Goal: Task Accomplishment & Management: Manage account settings

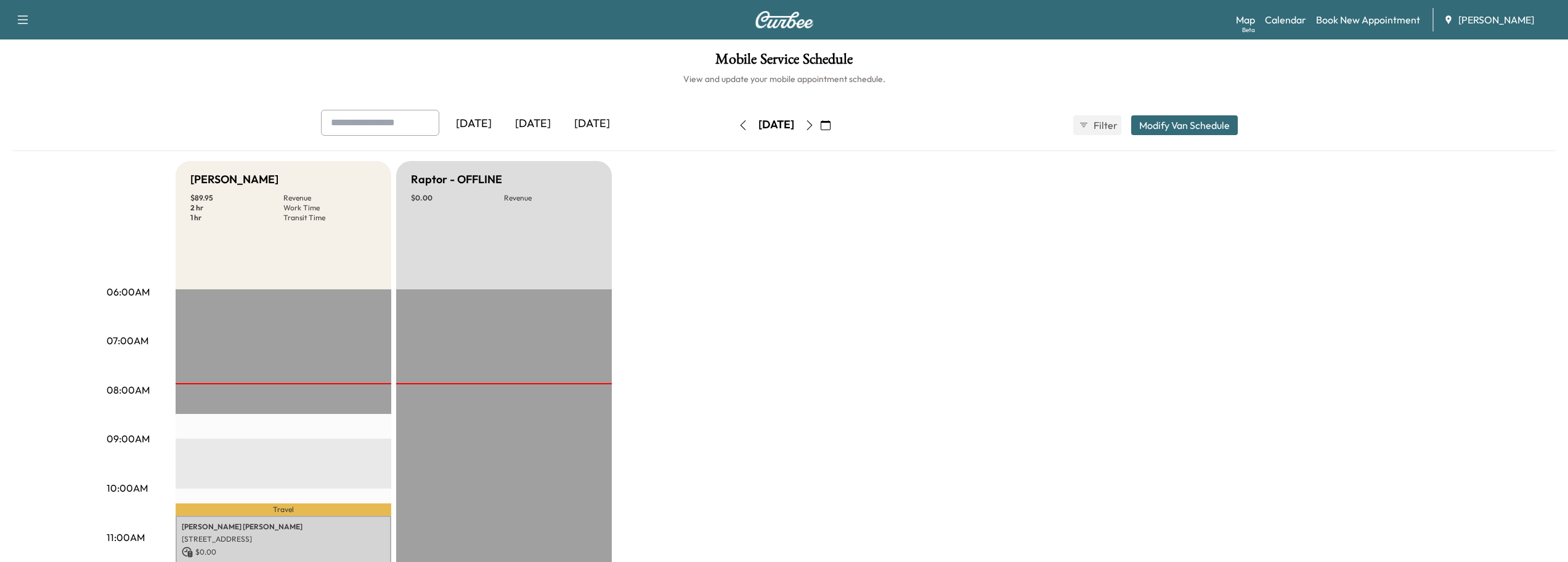
scroll to position [246, 0]
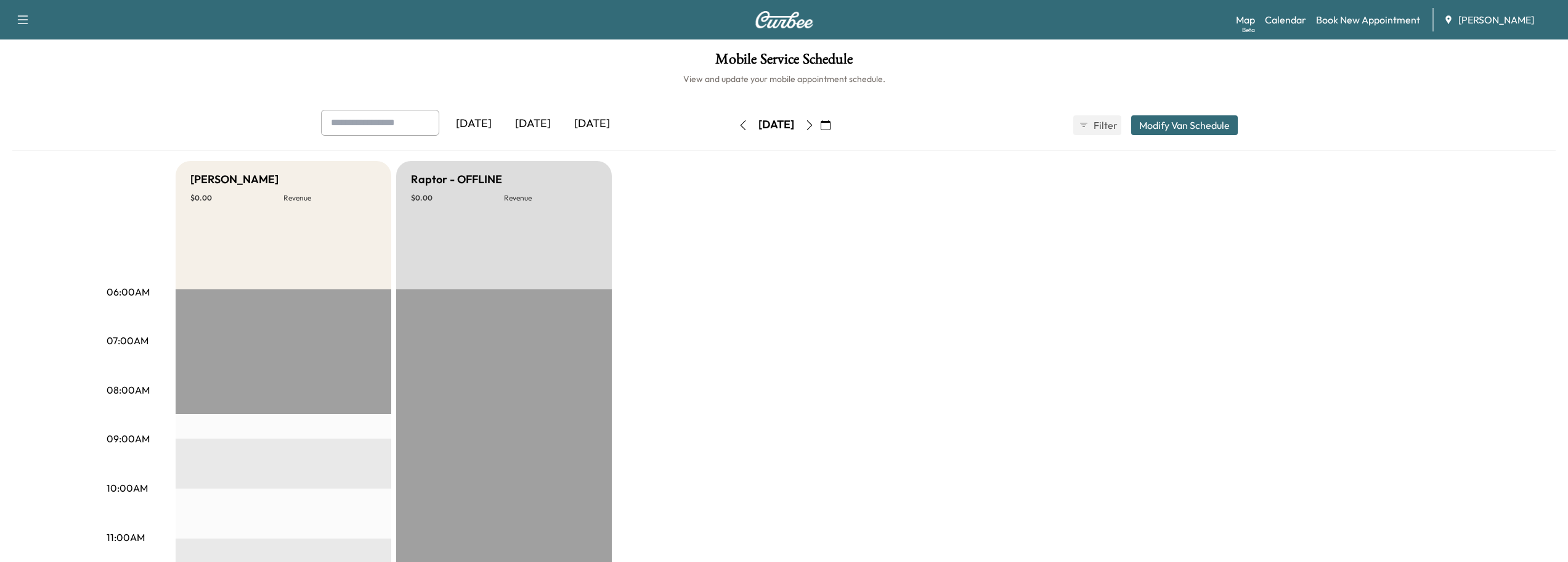
click at [815, 124] on icon "button" at bounding box center [809, 125] width 10 height 10
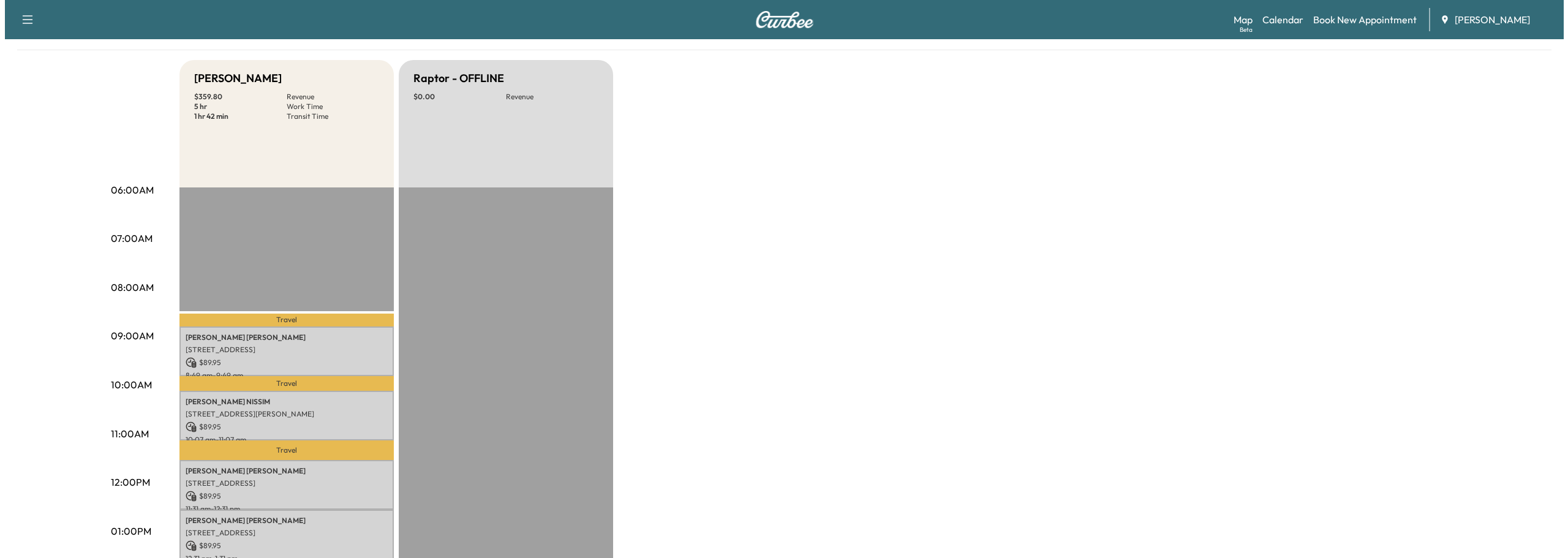
scroll to position [244, 0]
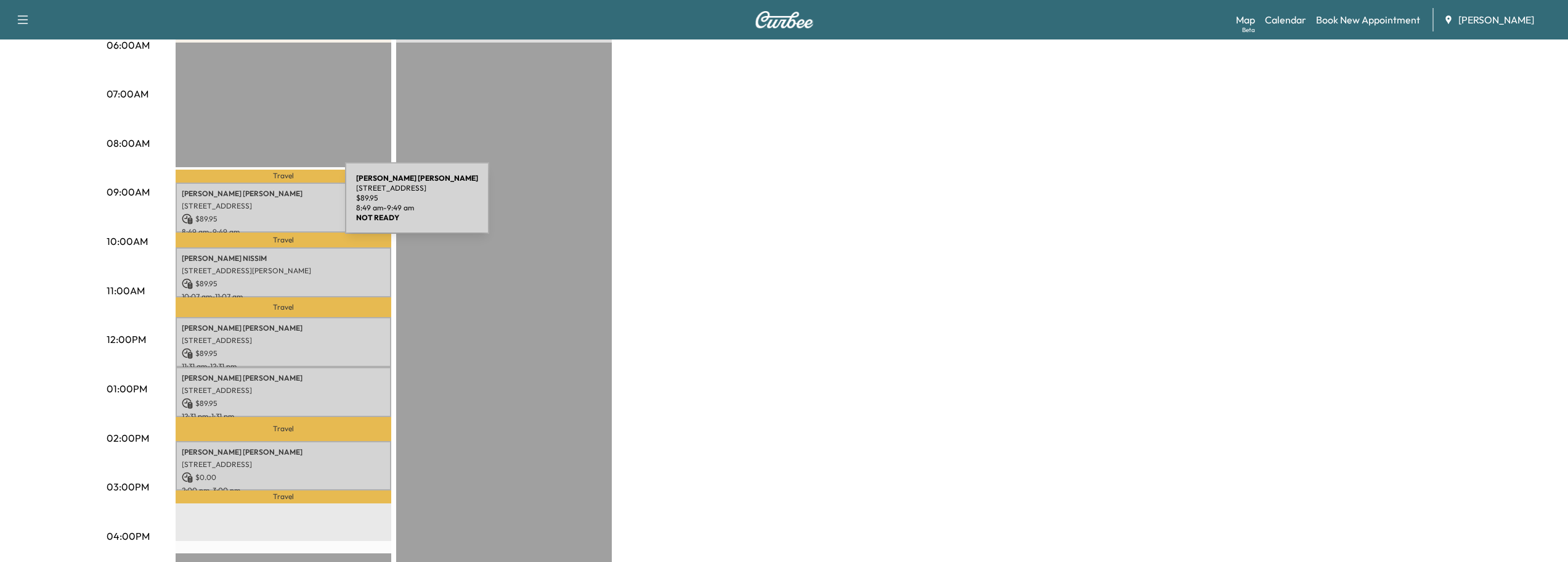
click at [252, 205] on p "[STREET_ADDRESS]" at bounding box center [283, 205] width 203 height 10
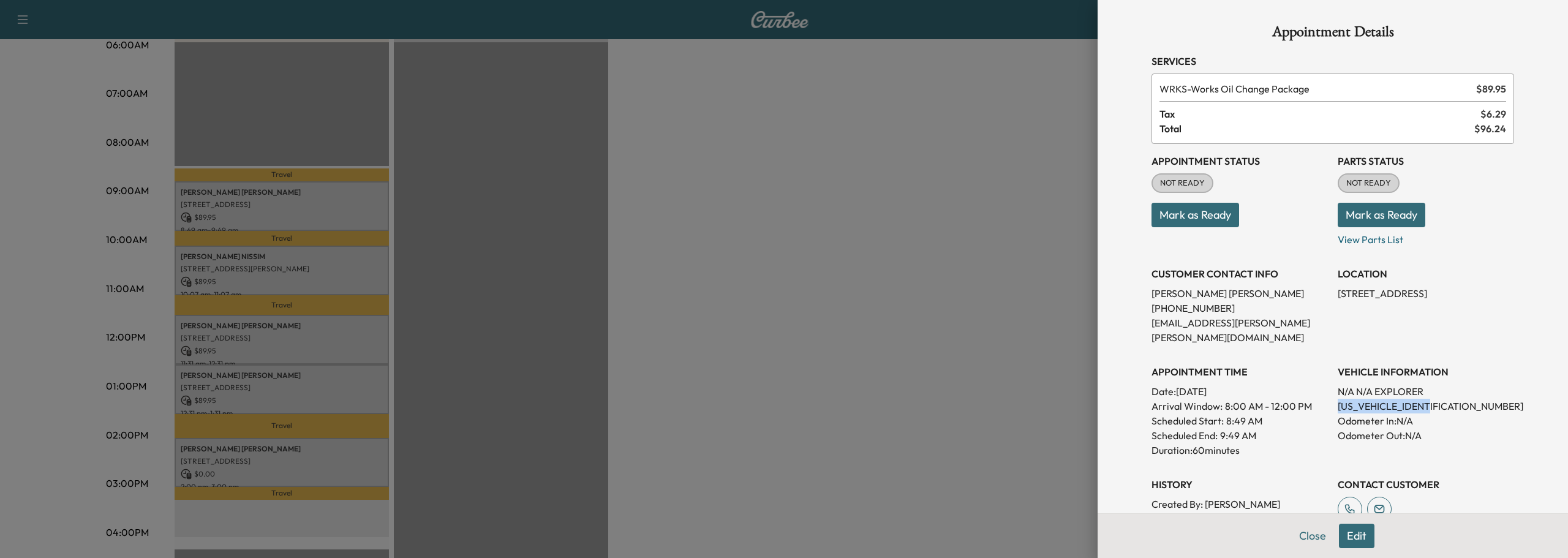
drag, startPoint x: 1325, startPoint y: 392, endPoint x: 1413, endPoint y: 394, distance: 88.0
click at [1432, 396] on div "Appointment Status NOT READY Mark as Ready Parts Status NOT READY Mark as Ready…" at bounding box center [1332, 350] width 362 height 412
copy p "[US_VEHICLE_IDENTIFICATION_NUMBER]"
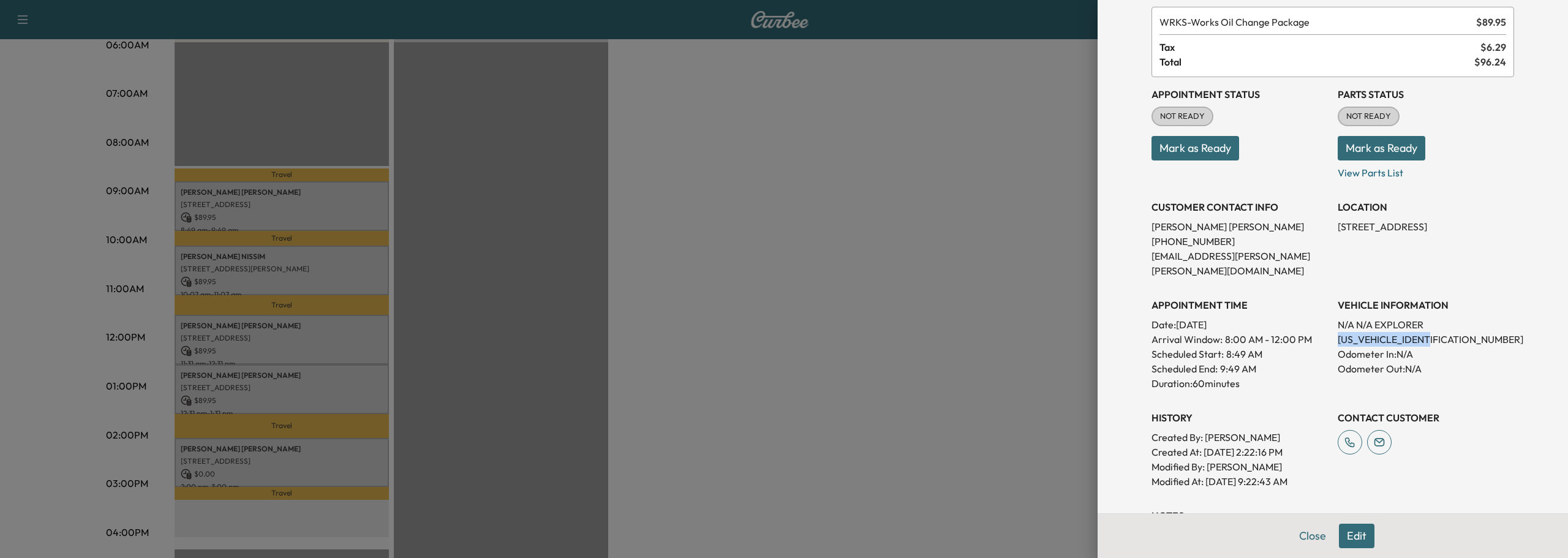
scroll to position [61, 0]
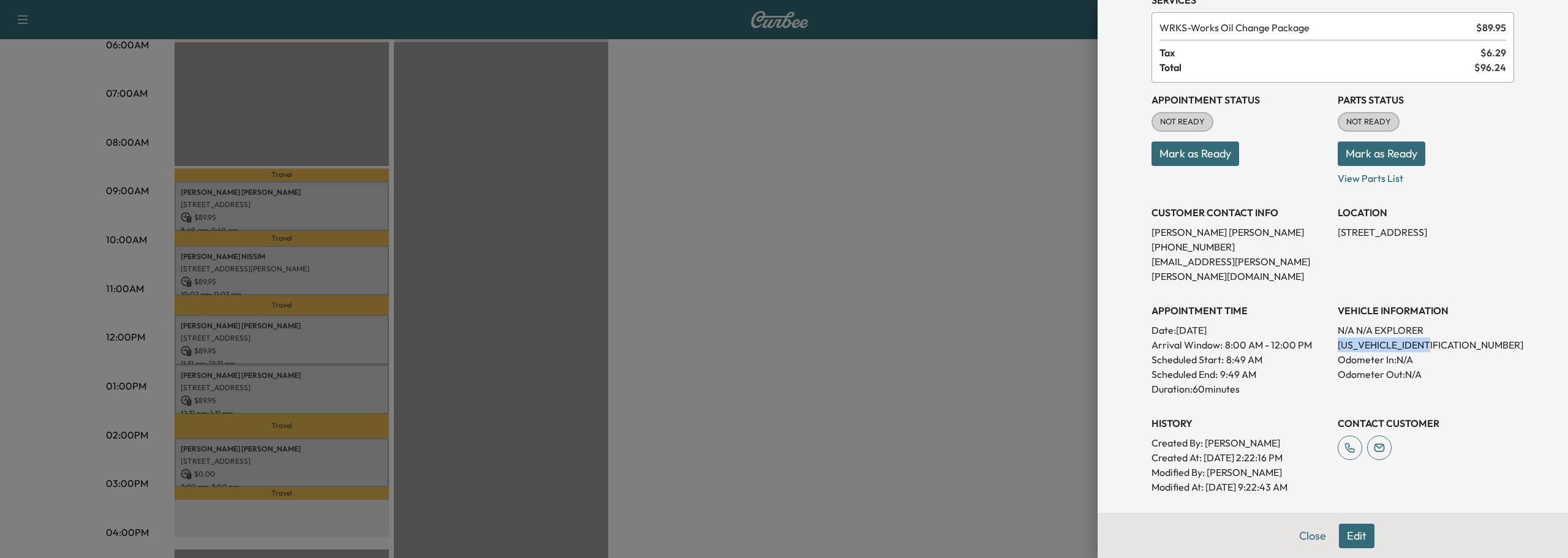
drag, startPoint x: 1324, startPoint y: 330, endPoint x: 1432, endPoint y: 335, distance: 108.1
click at [1432, 335] on div "Appointment Status NOT READY Mark as Ready Parts Status NOT READY Mark as Ready…" at bounding box center [1332, 288] width 362 height 412
copy p "[US_VEHICLE_IDENTIFICATION_NUMBER]"
click at [1302, 540] on button "Close" at bounding box center [1313, 535] width 43 height 24
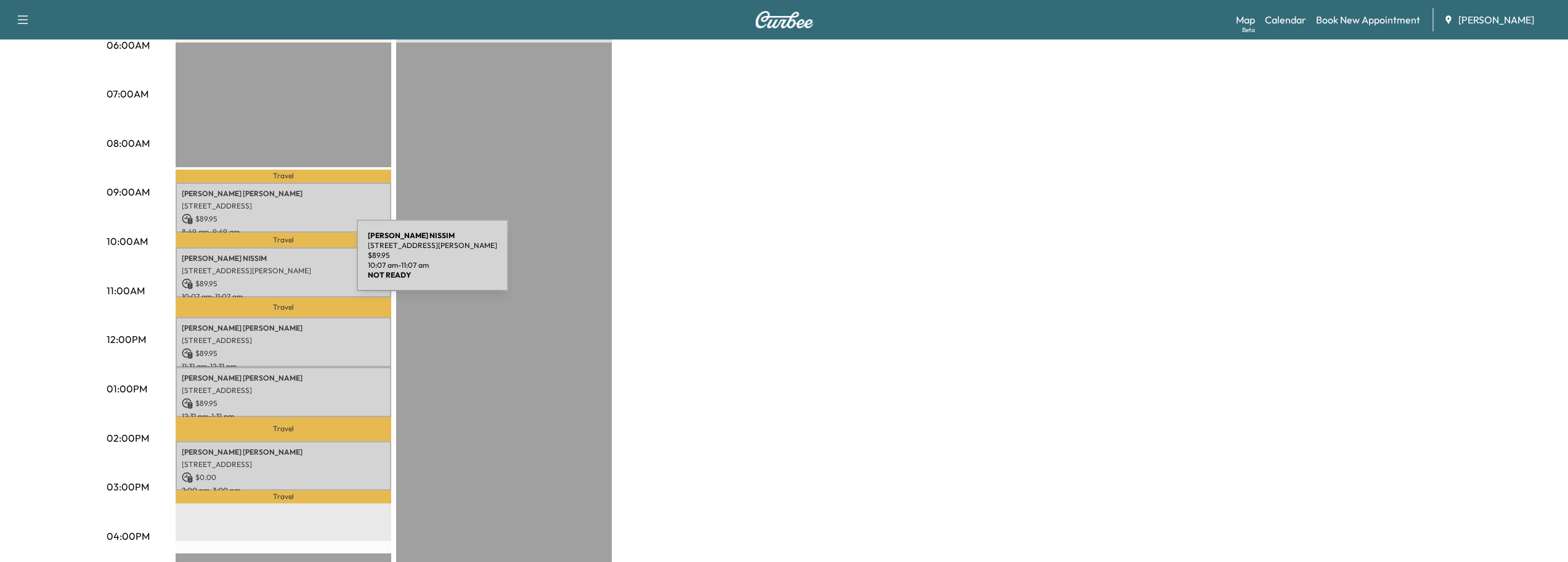
click at [264, 262] on div "[PERSON_NAME] [STREET_ADDRESS][PERSON_NAME] $ 89.95 10:07 am - 11:07 am" at bounding box center [283, 271] width 215 height 50
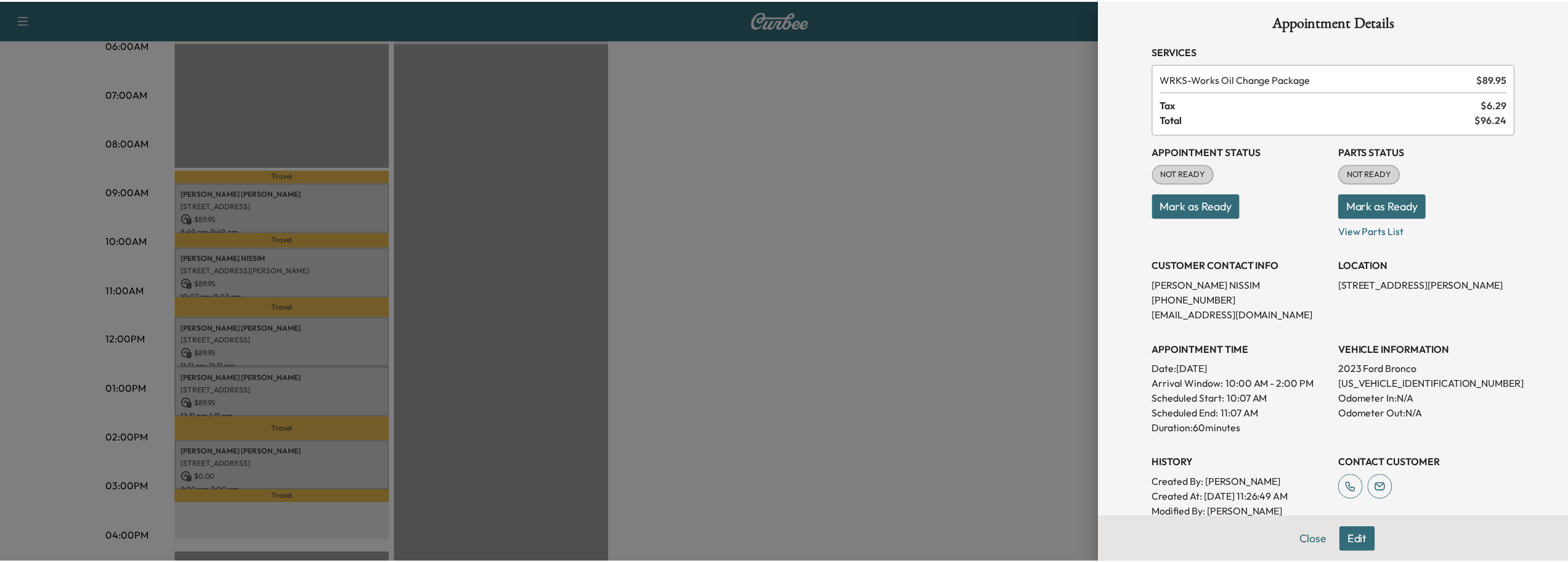
scroll to position [0, 0]
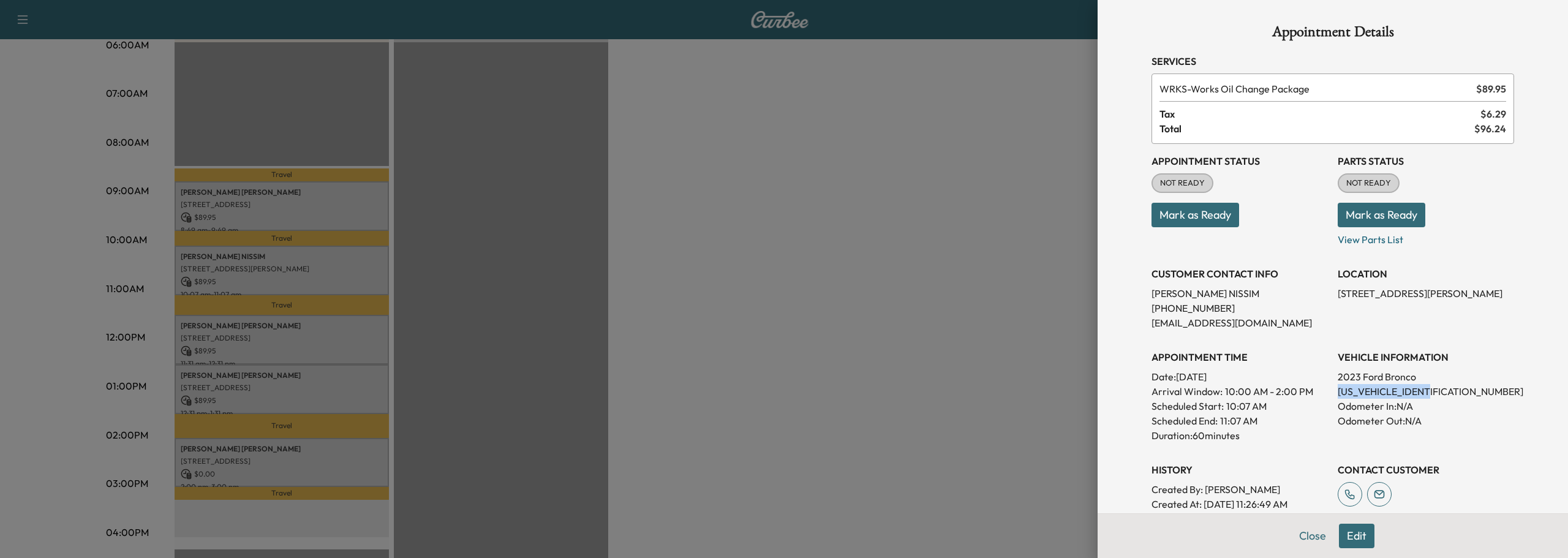
drag, startPoint x: 1329, startPoint y: 389, endPoint x: 1421, endPoint y: 393, distance: 92.1
click at [1432, 393] on p "[US_VEHICLE_IDENTIFICATION_NUMBER]" at bounding box center [1426, 391] width 176 height 14
copy p "[US_VEHICLE_IDENTIFICATION_NUMBER]"
click at [1307, 537] on button "Close" at bounding box center [1313, 535] width 43 height 24
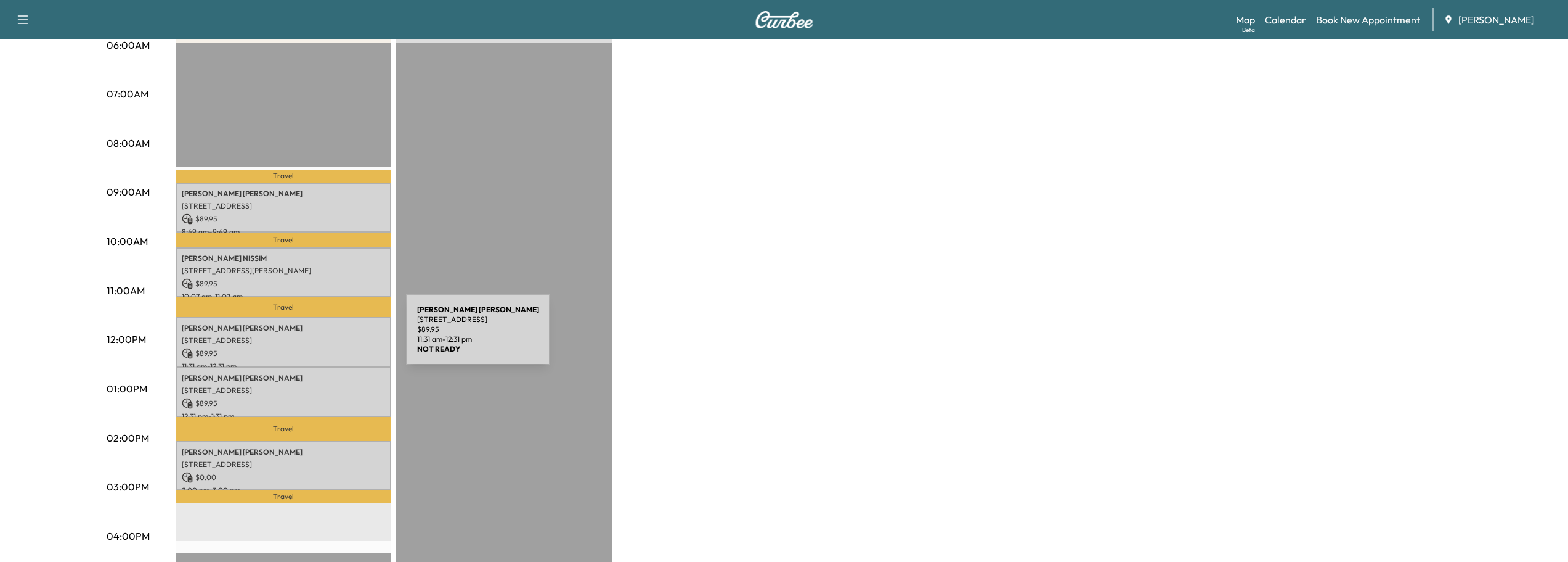
click at [314, 337] on p "[STREET_ADDRESS]" at bounding box center [283, 340] width 203 height 10
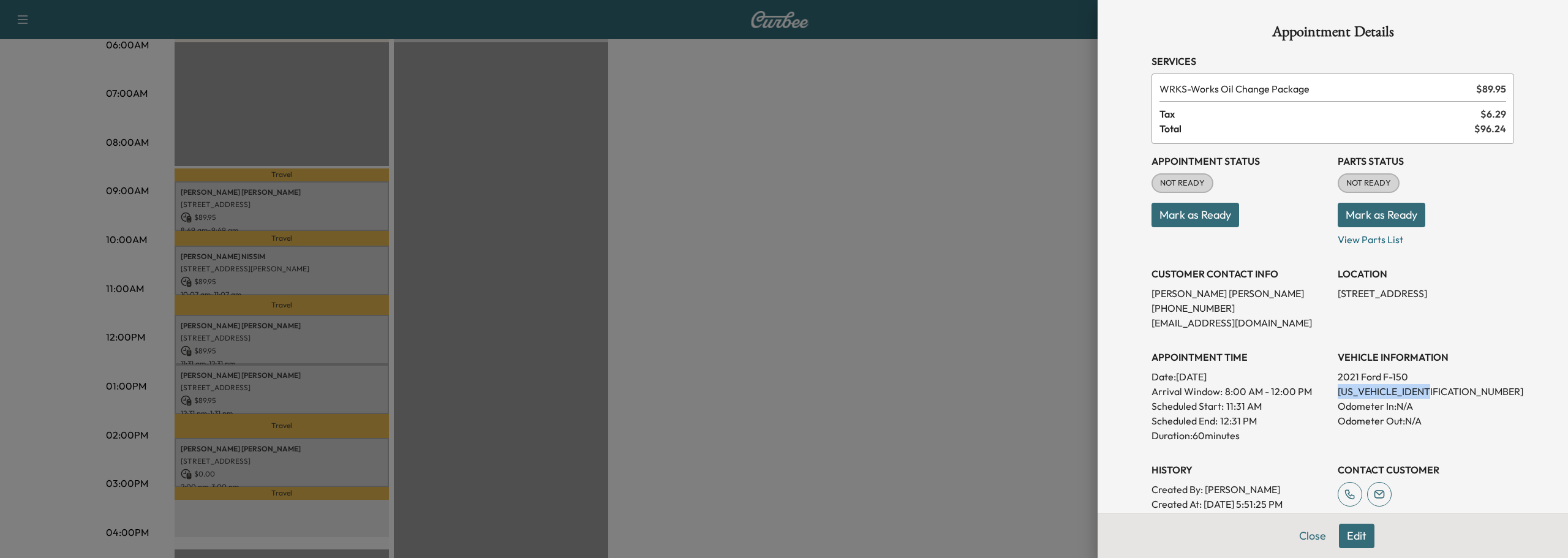
drag, startPoint x: 1326, startPoint y: 393, endPoint x: 1432, endPoint y: 394, distance: 106.0
click at [1432, 394] on div "Appointment Status NOT READY Mark as Ready Parts Status NOT READY Mark as Ready…" at bounding box center [1332, 341] width 362 height 396
copy p "[US_VEHICLE_IDENTIFICATION_NUMBER]"
click at [1020, 252] on div at bounding box center [784, 279] width 1568 height 558
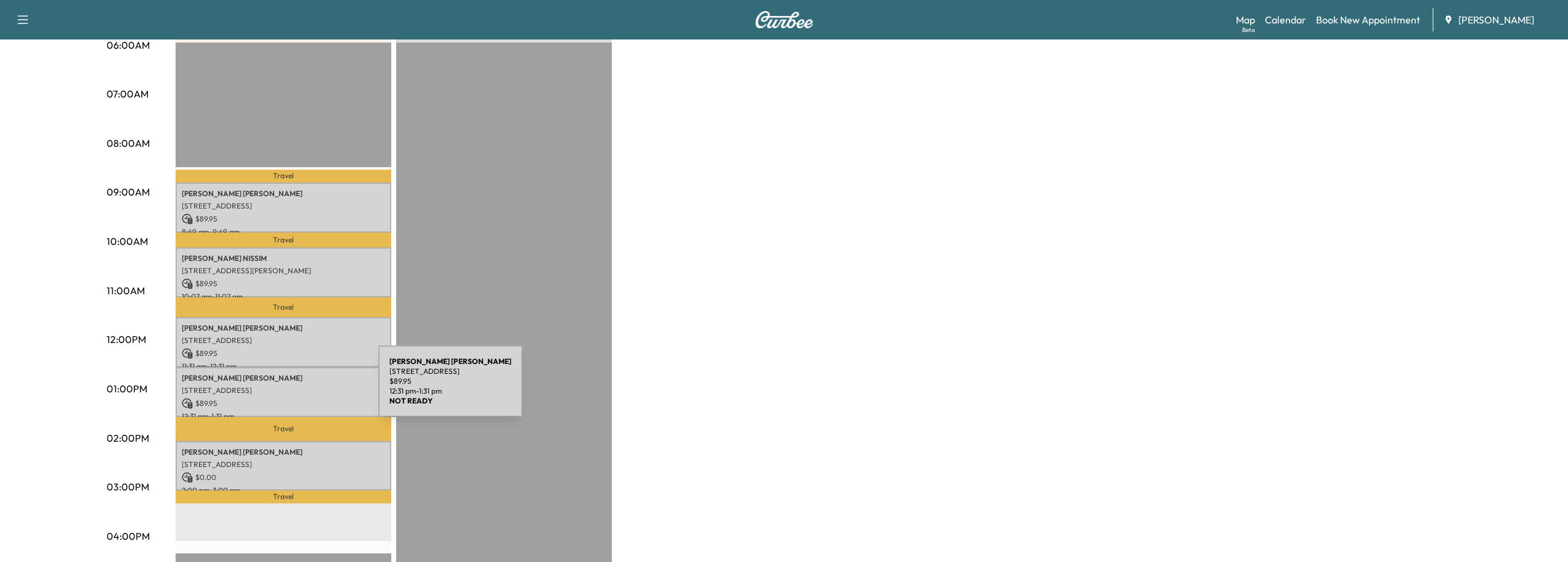
click at [286, 388] on p "[STREET_ADDRESS]" at bounding box center [283, 390] width 203 height 10
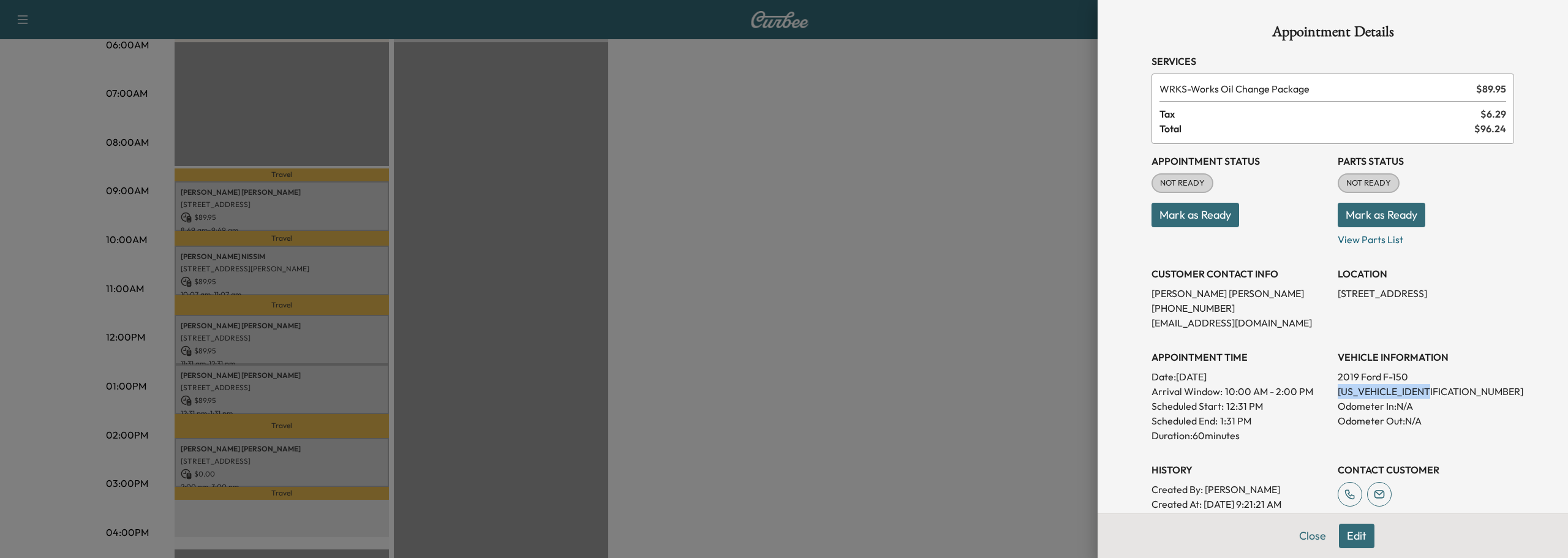
drag, startPoint x: 1326, startPoint y: 387, endPoint x: 1427, endPoint y: 393, distance: 101.2
click at [1427, 393] on div "Appointment Status NOT READY Mark as Ready Parts Status NOT READY Mark as Ready…" at bounding box center [1332, 341] width 362 height 396
copy p "[US_VEHICLE_IDENTIFICATION_NUMBER]"
click at [871, 289] on div at bounding box center [784, 279] width 1568 height 558
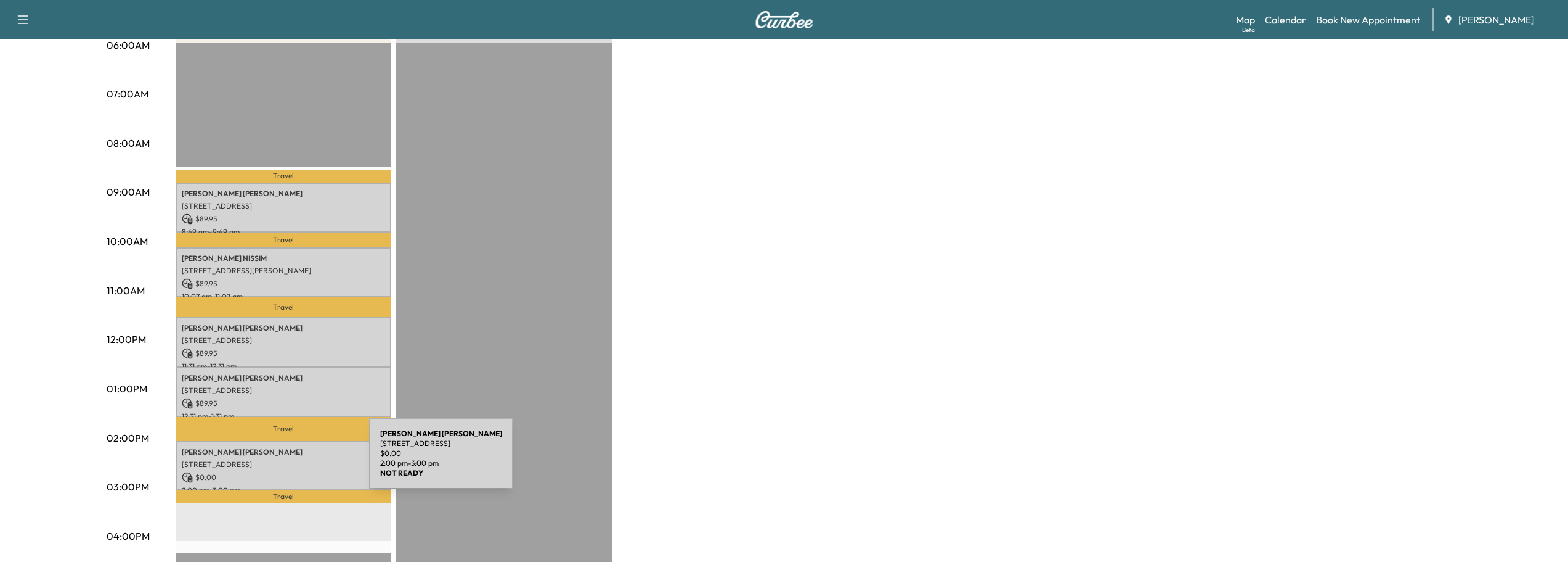
click at [277, 461] on p "[STREET_ADDRESS]" at bounding box center [283, 464] width 203 height 10
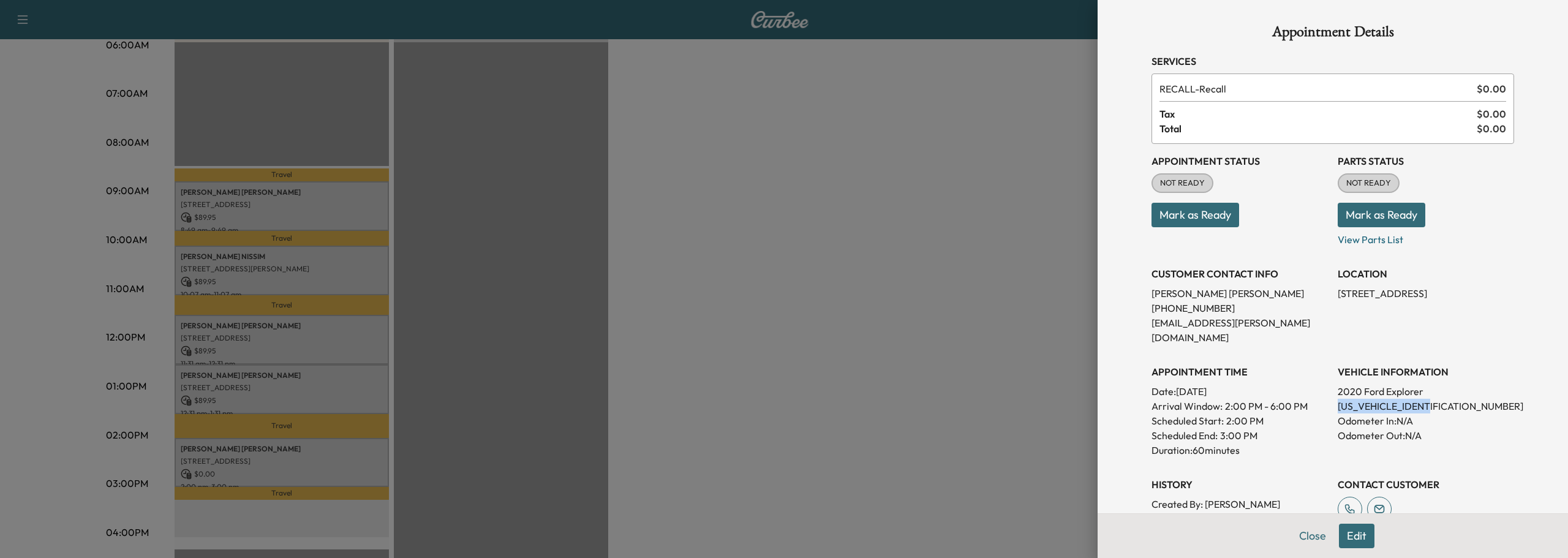
drag, startPoint x: 1327, startPoint y: 389, endPoint x: 1425, endPoint y: 391, distance: 98.0
click at [1439, 396] on div "Appointment Status NOT READY Mark as Ready Parts Status NOT READY Mark as Ready…" at bounding box center [1332, 350] width 362 height 412
copy p "[US_VEHICLE_IDENTIFICATION_NUMBER]"
click at [1304, 537] on button "Close" at bounding box center [1313, 535] width 43 height 24
